Goal: Information Seeking & Learning: Understand process/instructions

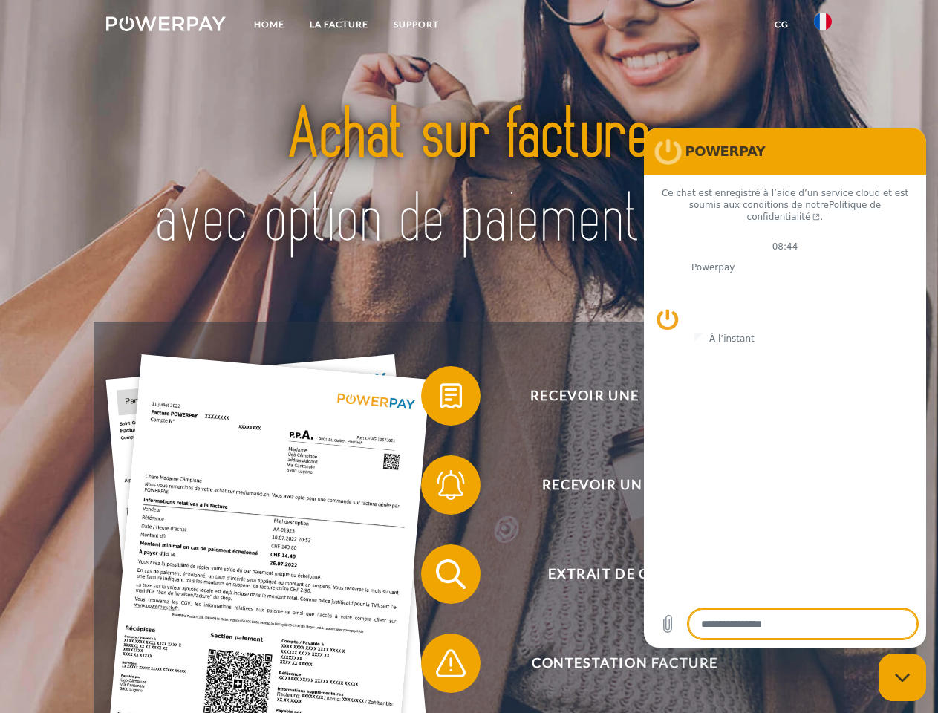
click at [166, 26] on img at bounding box center [166, 23] width 120 height 15
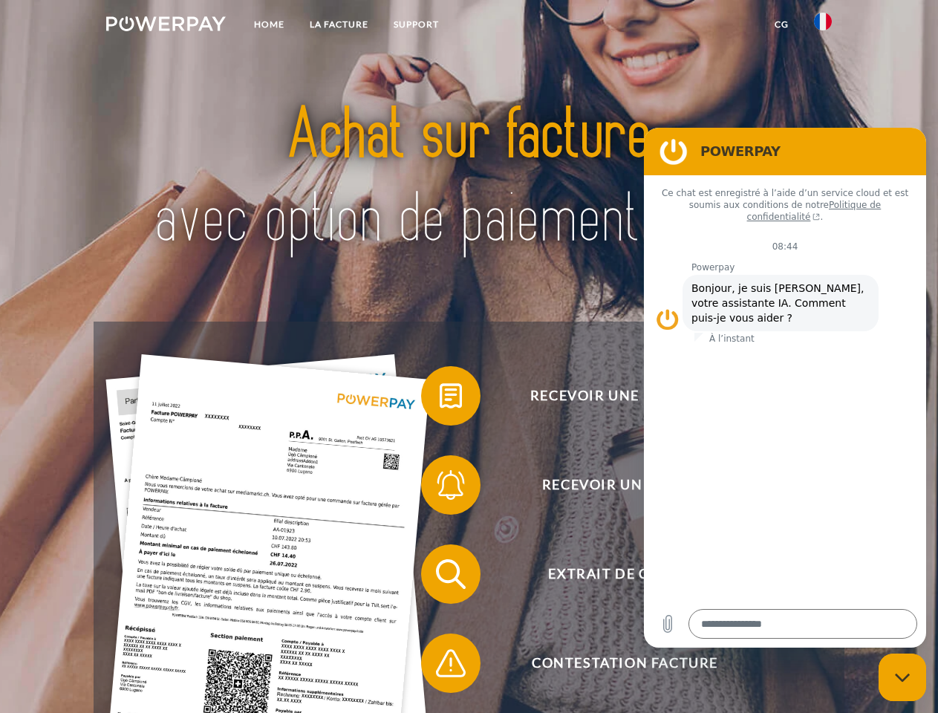
click at [823, 26] on img at bounding box center [823, 22] width 18 height 18
click at [781, 24] on link "CG" at bounding box center [781, 24] width 39 height 27
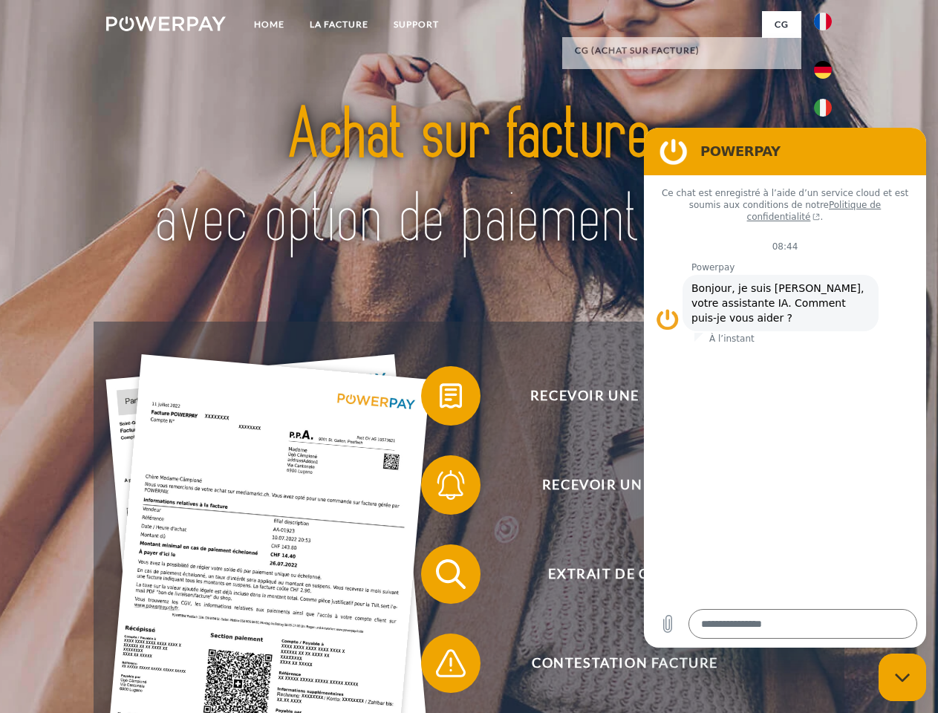
click at [440, 399] on span at bounding box center [428, 396] width 74 height 74
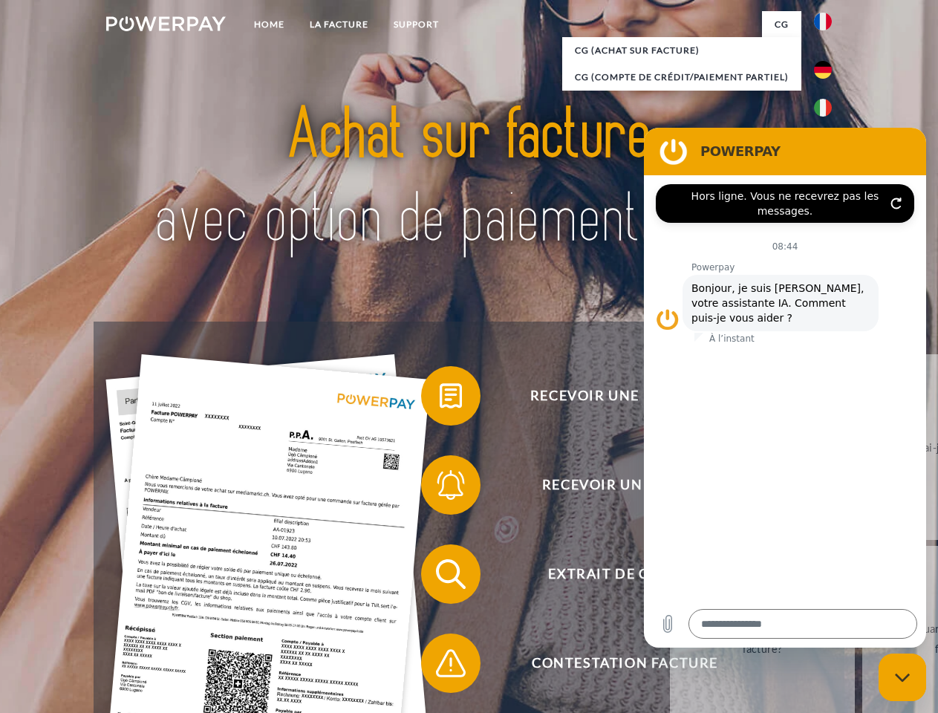
click at [440, 488] on div "Recevoir une facture ? Recevoir un rappel? Extrait de compte retour" at bounding box center [469, 618] width 750 height 594
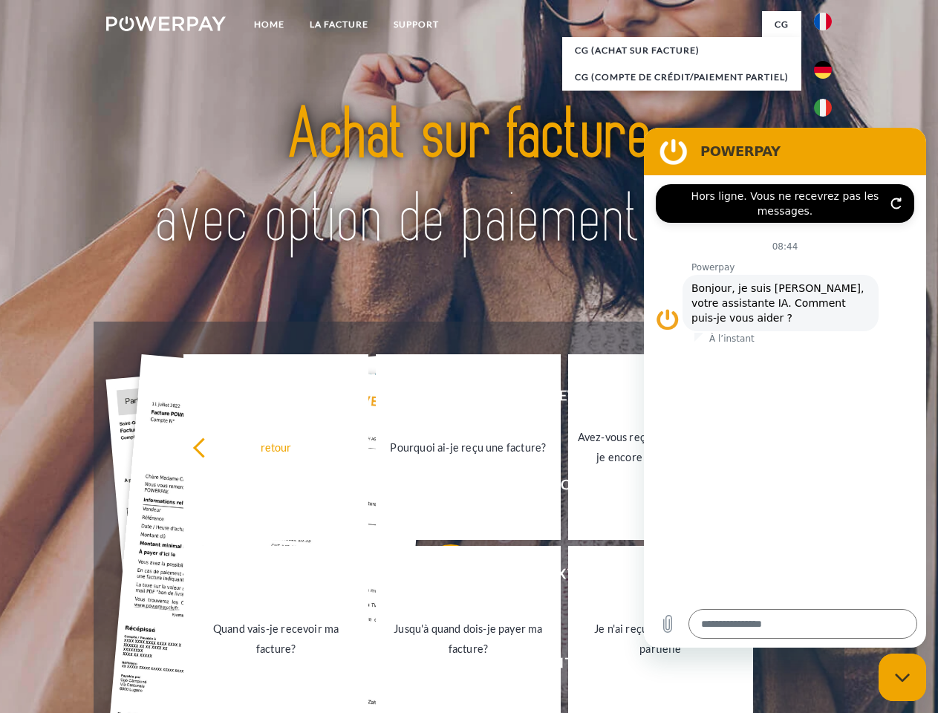
click at [440, 577] on link "Jusqu'à quand dois-je payer ma facture?" at bounding box center [468, 639] width 185 height 186
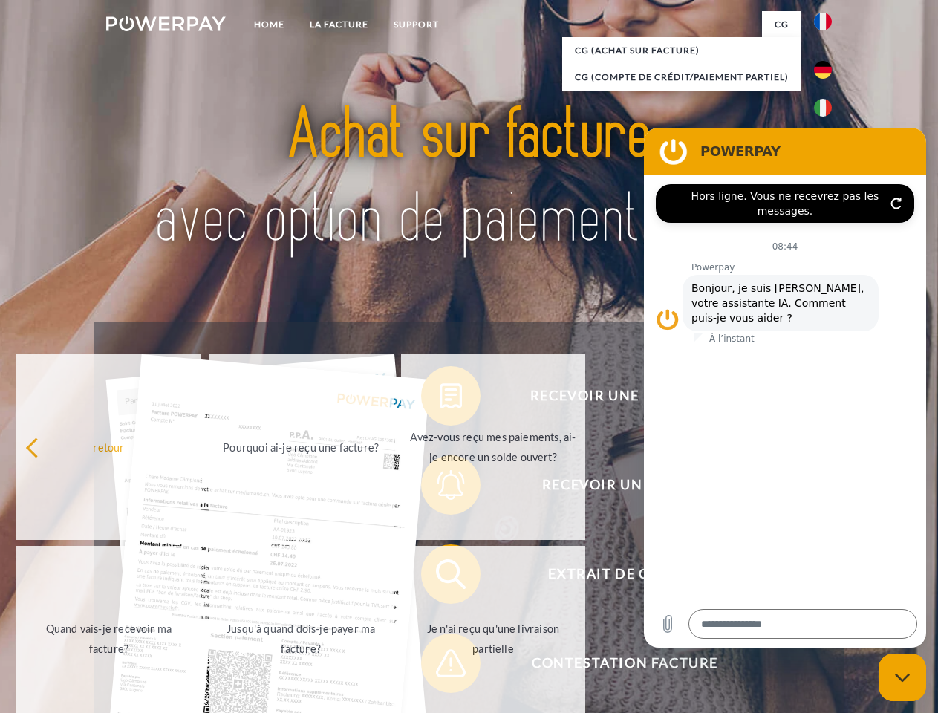
click at [440, 666] on span at bounding box center [428, 663] width 74 height 74
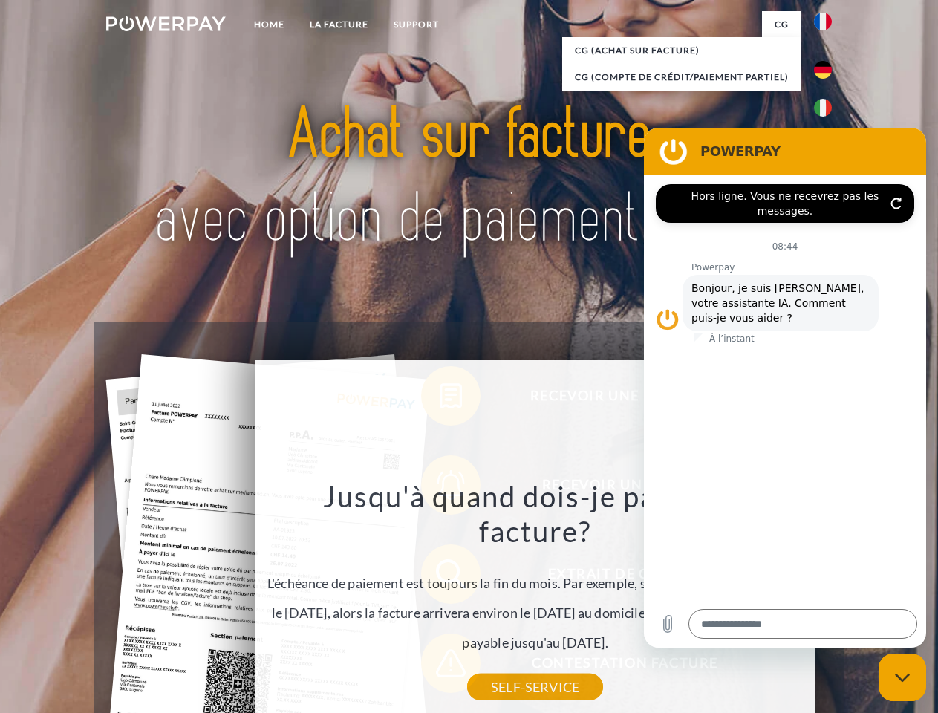
click at [902, 677] on icon "Fermer la fenêtre de messagerie" at bounding box center [903, 678] width 16 height 10
type textarea "*"
